Goal: Find specific page/section

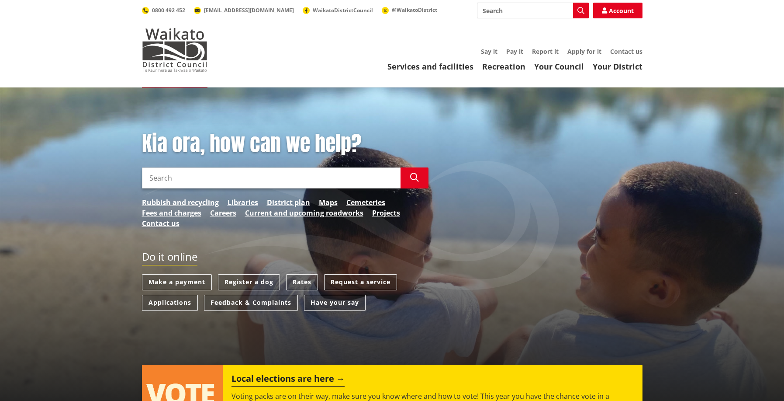
click at [552, 15] on input "Search" at bounding box center [533, 11] width 112 height 16
paste input "144 Bollard Road, Tuakau 2121"
type input "[STREET_ADDRESS]"
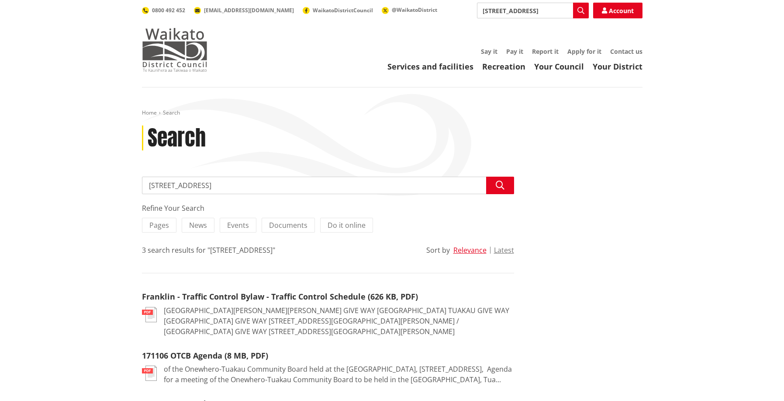
click at [168, 46] on img at bounding box center [175, 50] width 66 height 44
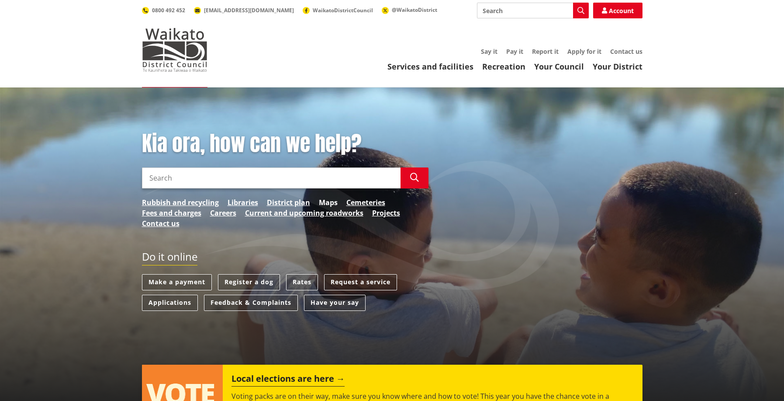
click at [328, 203] on link "Maps" at bounding box center [328, 202] width 19 height 10
